Goal: Find specific page/section: Find specific page/section

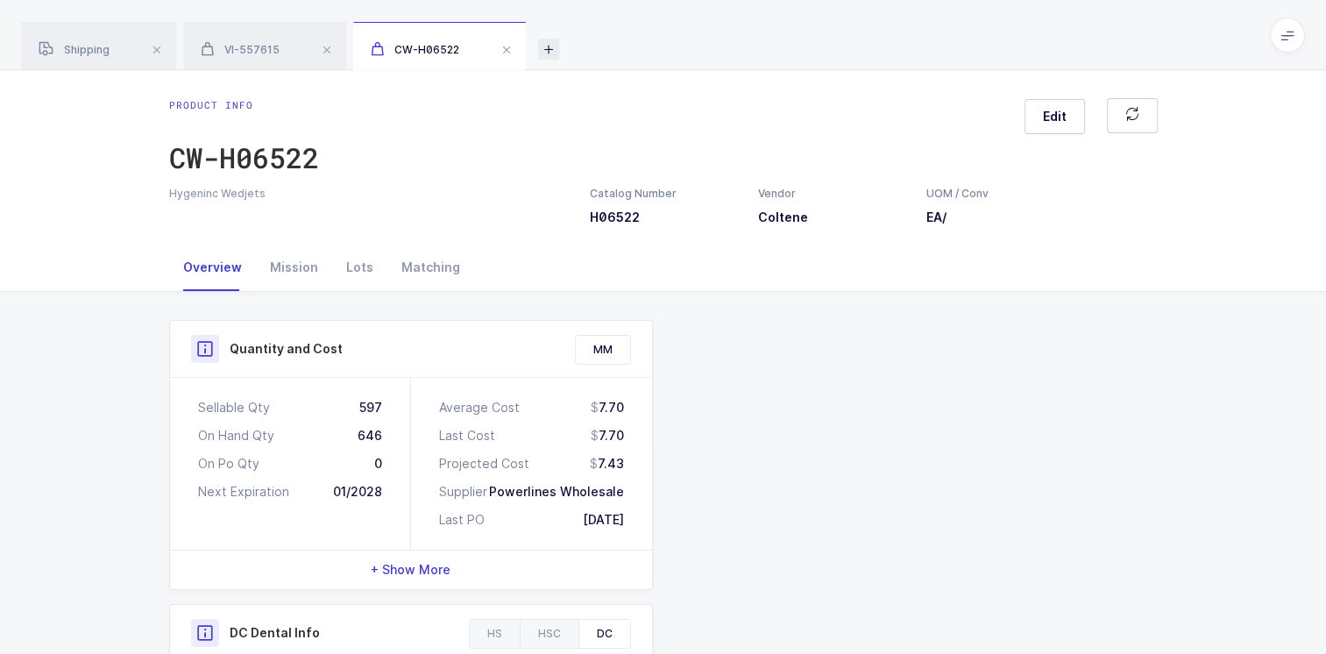
click at [553, 50] on icon at bounding box center [548, 49] width 21 height 21
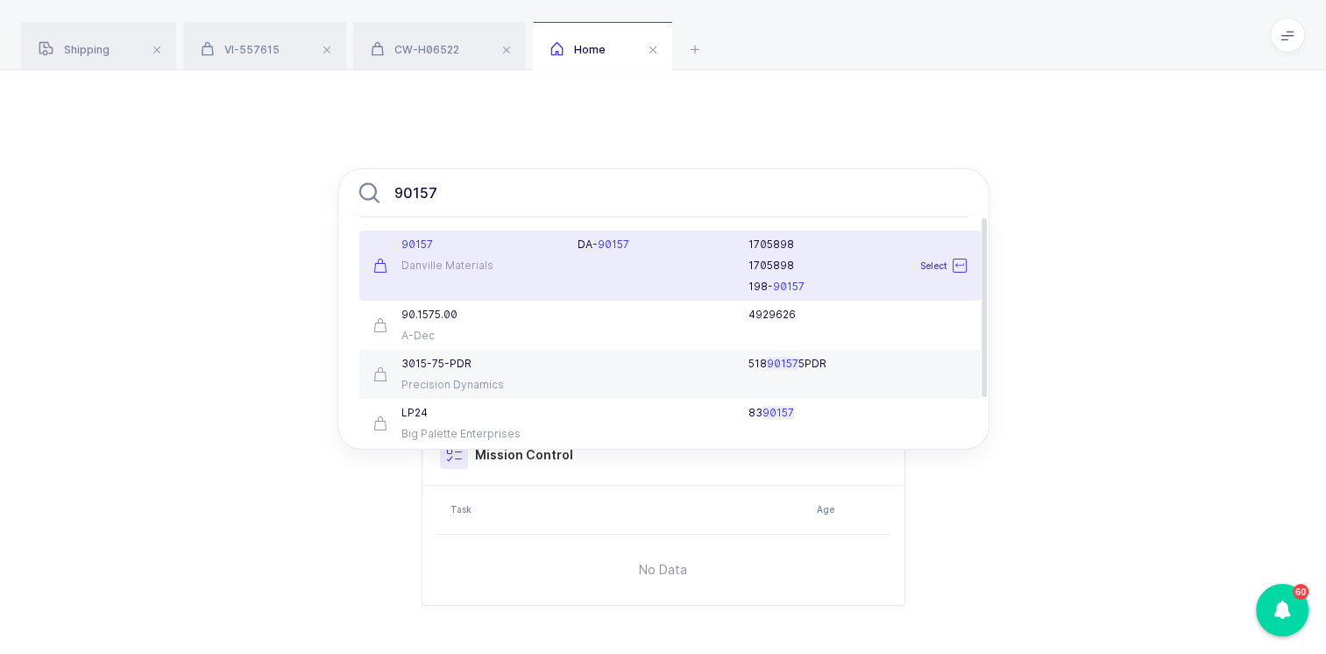
type input "90157"
click at [505, 263] on div "Danville Materials" at bounding box center [465, 265] width 184 height 14
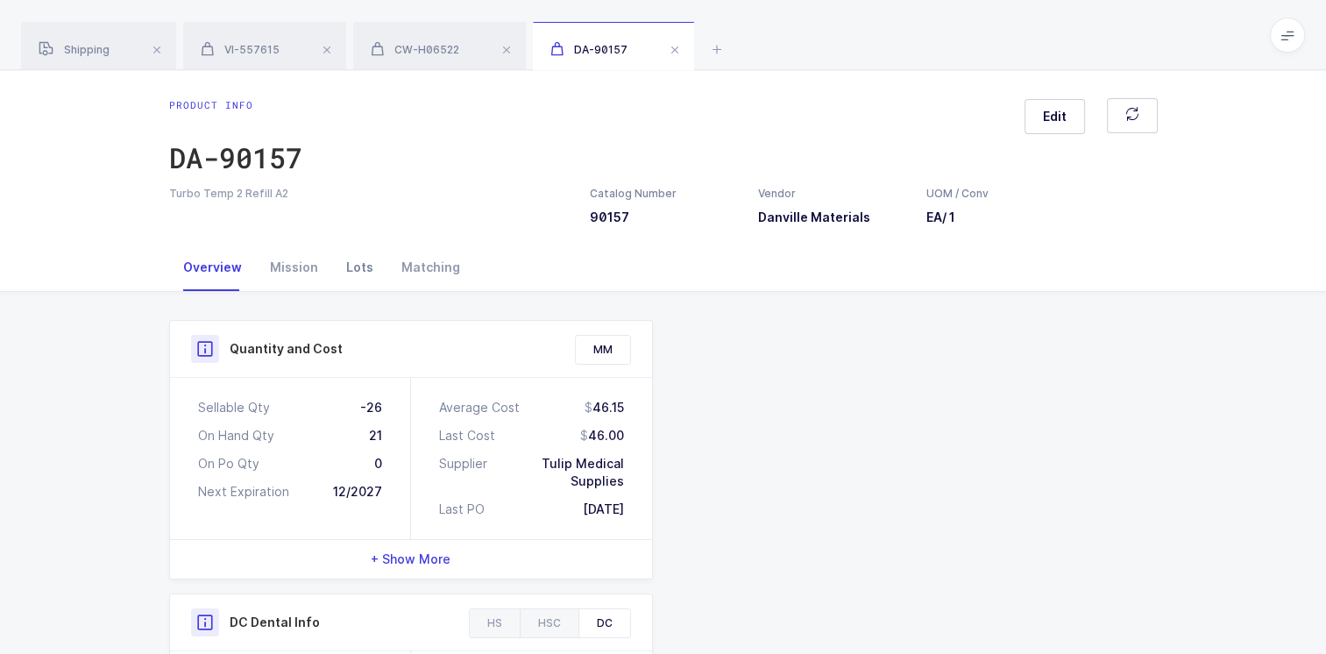
click at [357, 268] on div "Lots" at bounding box center [359, 267] width 55 height 47
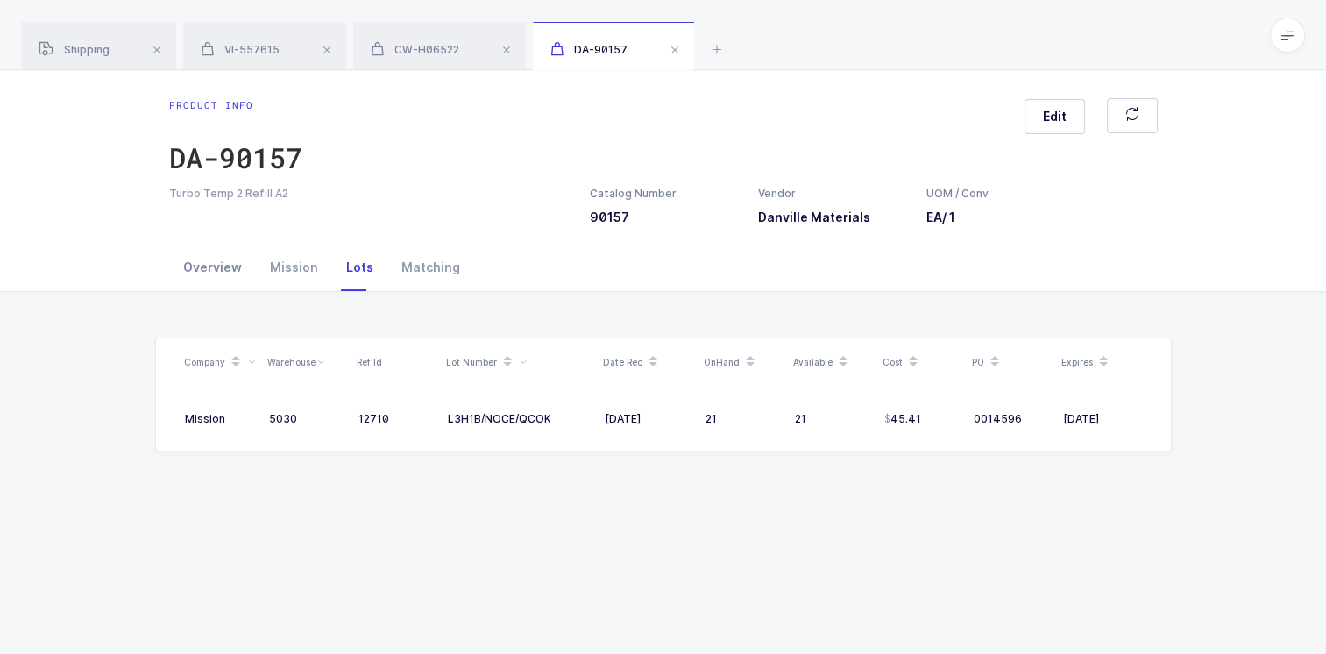
click at [211, 263] on div "Overview" at bounding box center [212, 267] width 87 height 47
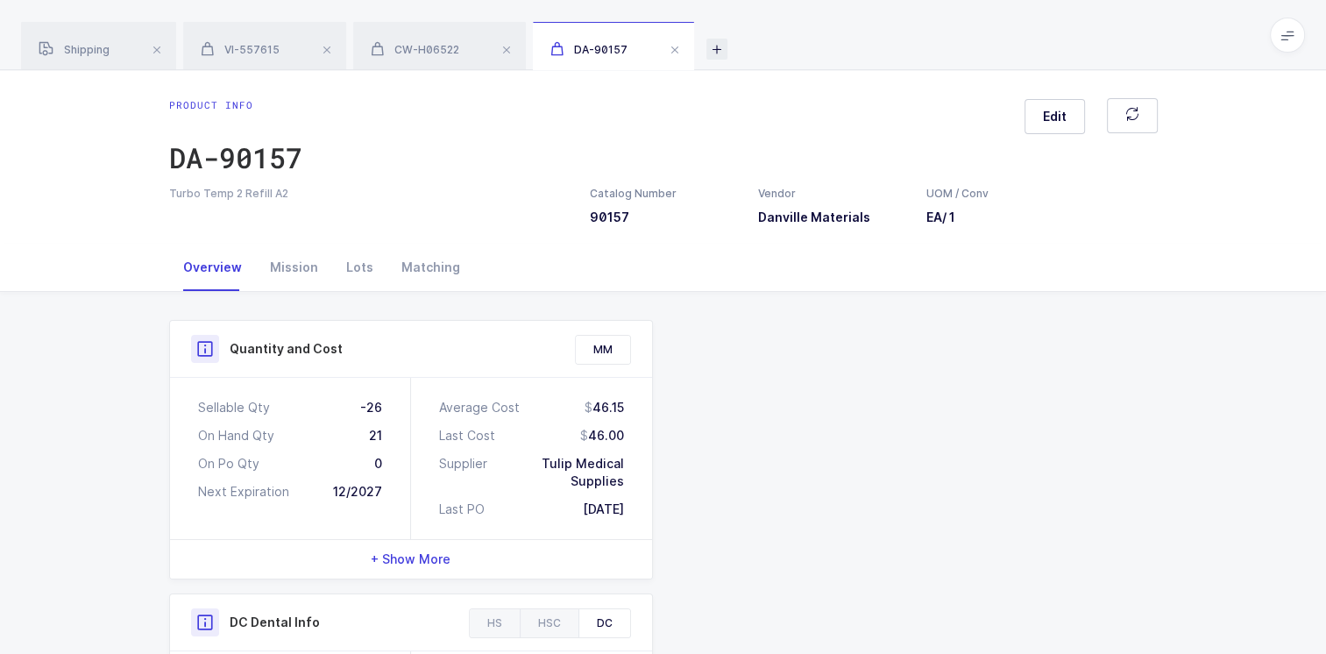
click at [718, 53] on icon at bounding box center [716, 49] width 21 height 21
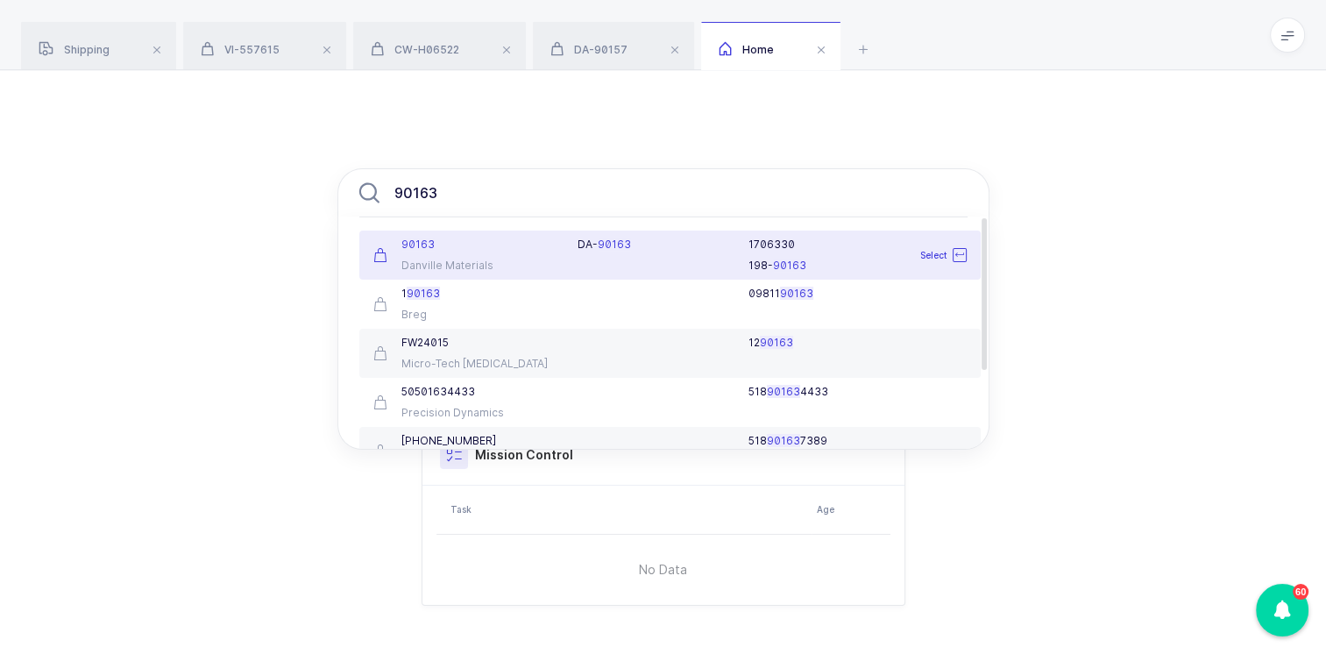
type input "90163"
click at [505, 247] on div "90163" at bounding box center [465, 244] width 184 height 14
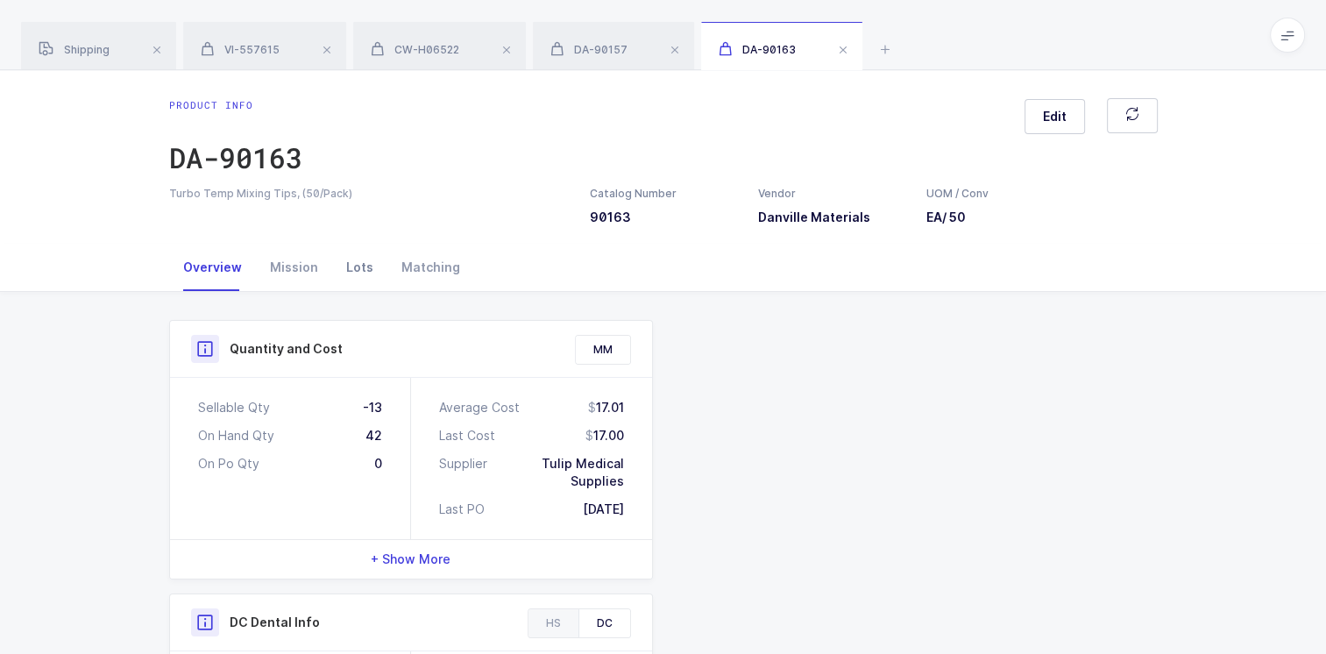
click at [366, 269] on div "Lots" at bounding box center [359, 267] width 55 height 47
